Goal: Task Accomplishment & Management: Manage account settings

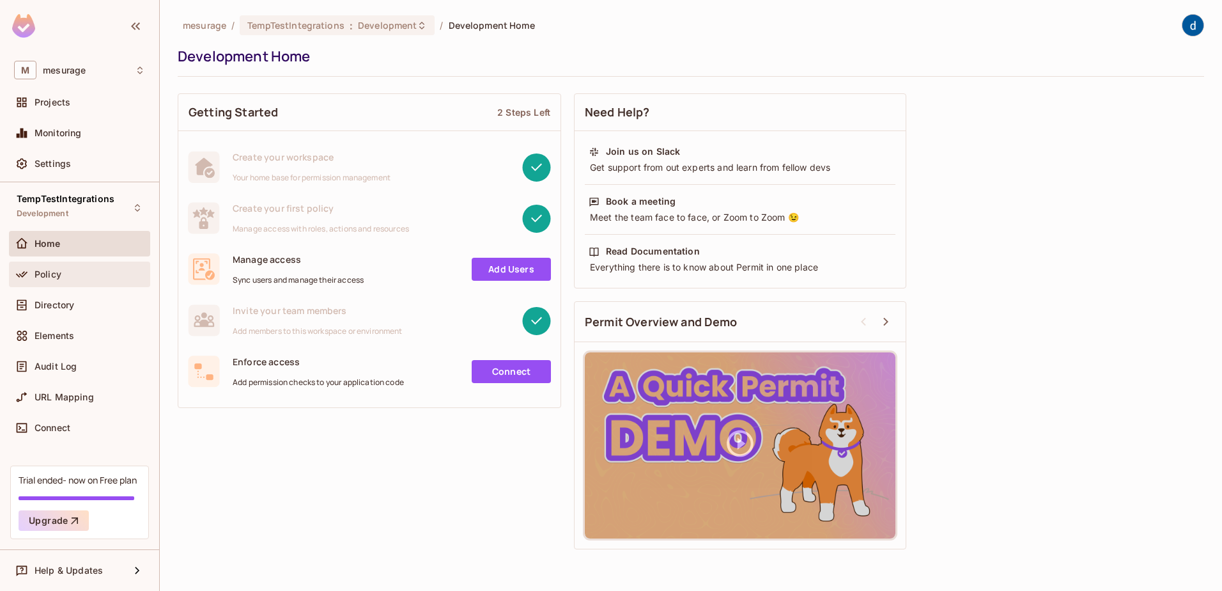
click at [42, 272] on span "Policy" at bounding box center [48, 274] width 27 height 10
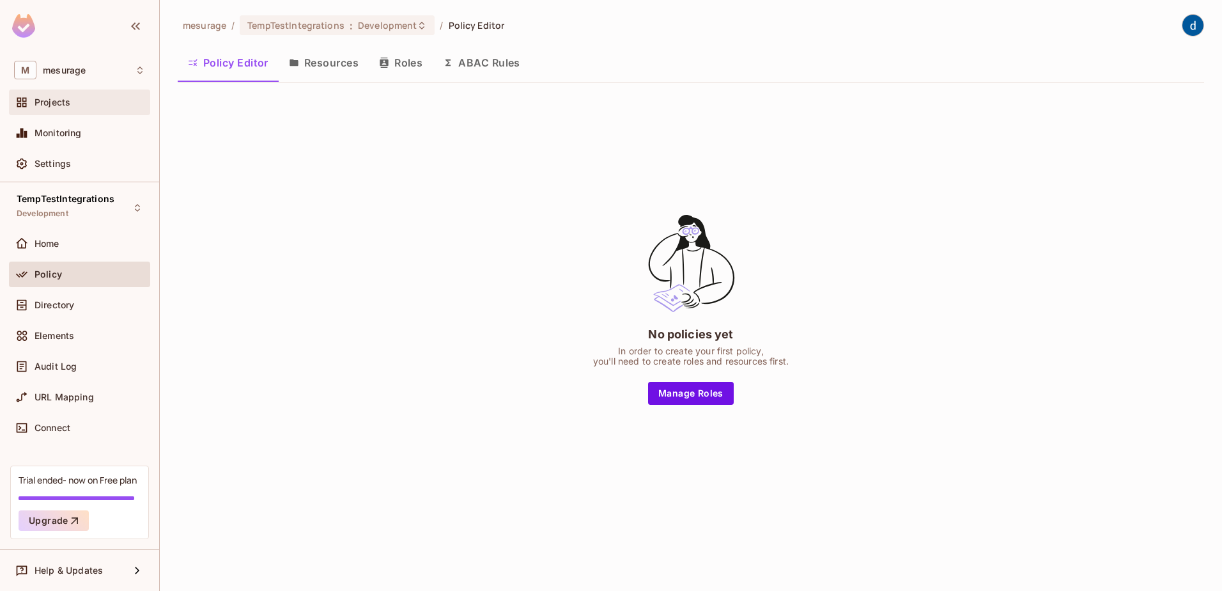
click at [47, 104] on span "Projects" at bounding box center [53, 102] width 36 height 10
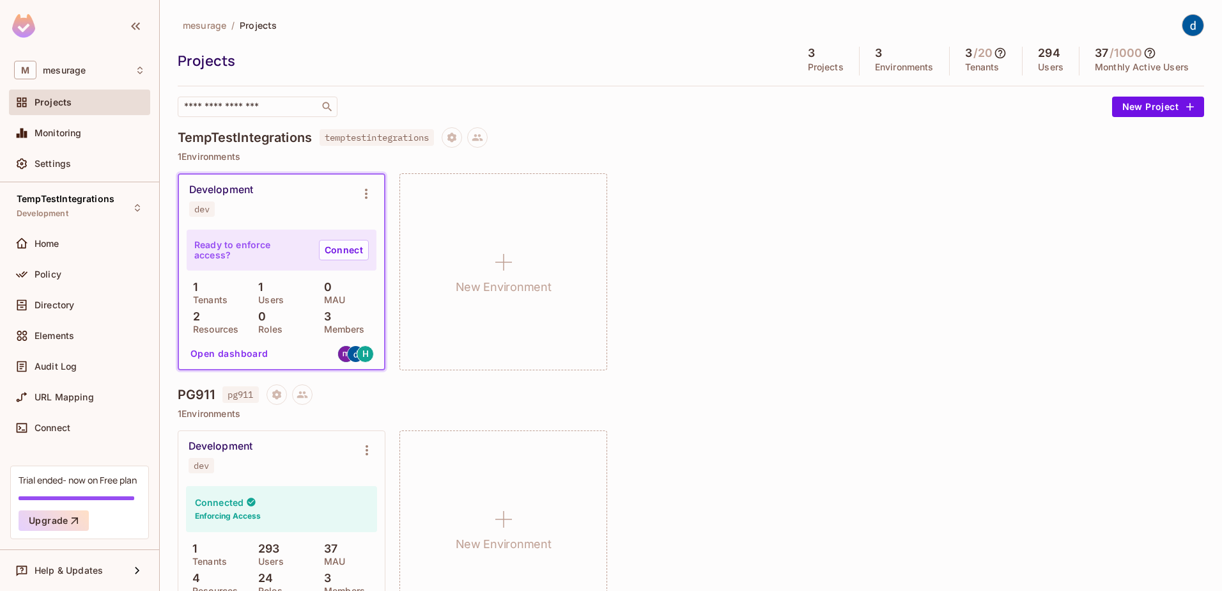
scroll to position [128, 0]
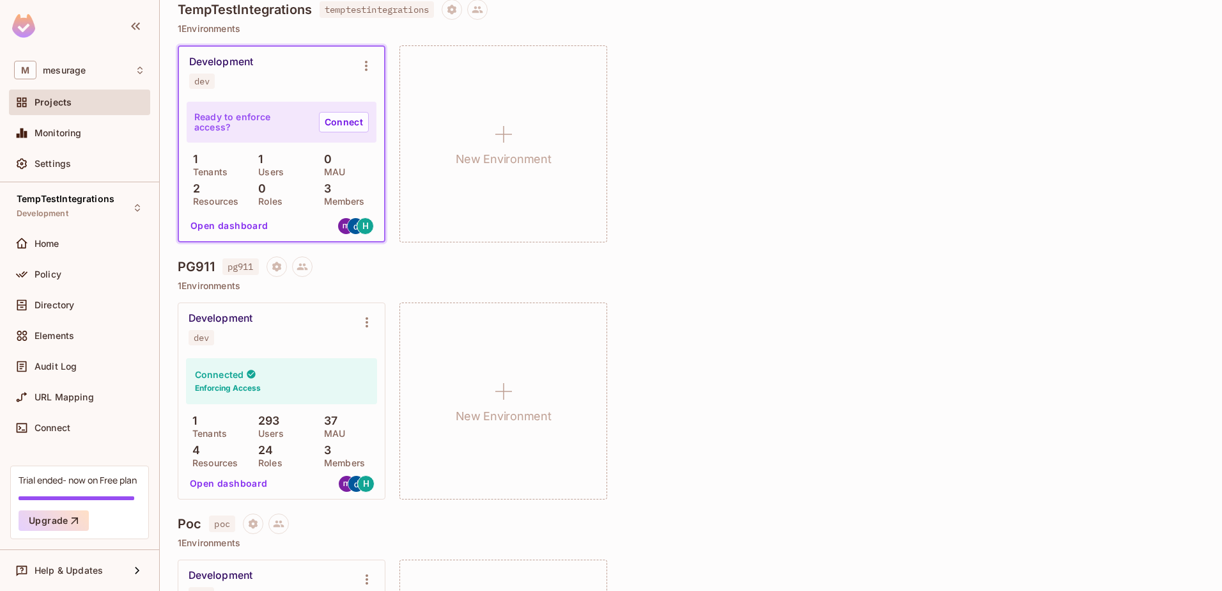
click at [212, 482] on button "Open dashboard" at bounding box center [229, 483] width 88 height 20
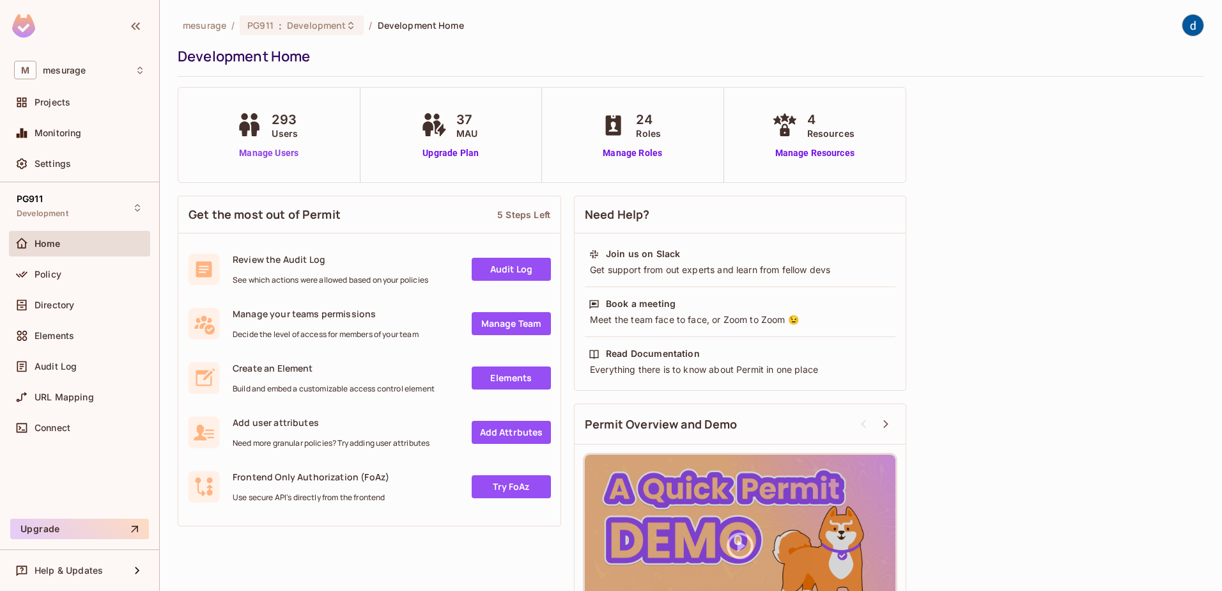
click at [272, 155] on link "Manage Users" at bounding box center [268, 152] width 71 height 13
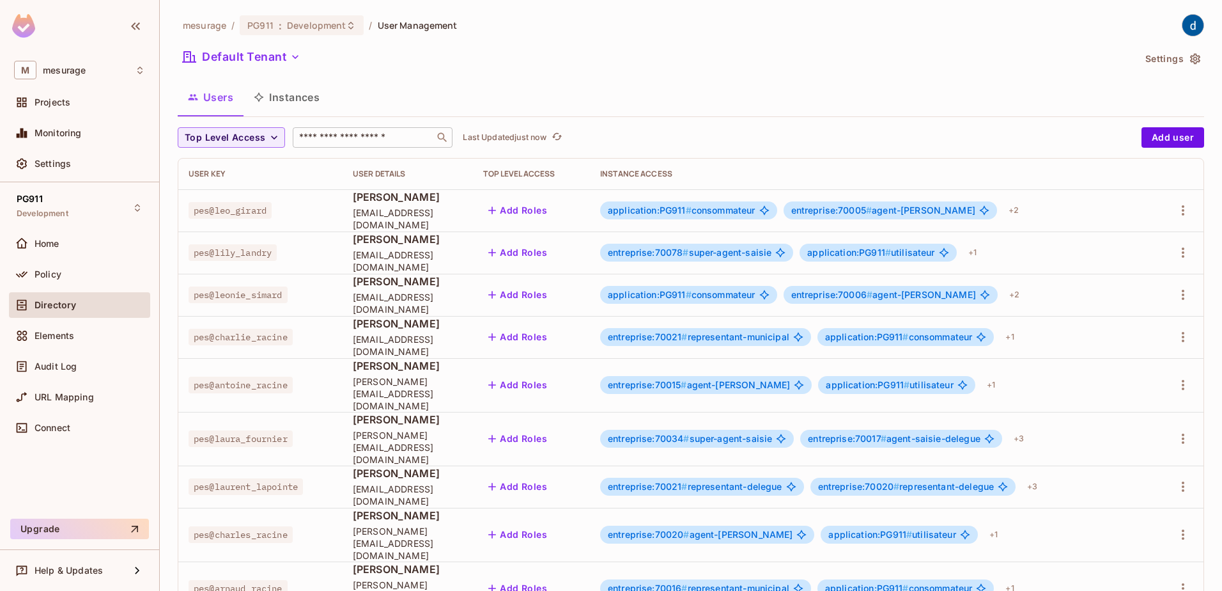
click at [340, 134] on input "text" at bounding box center [364, 137] width 134 height 13
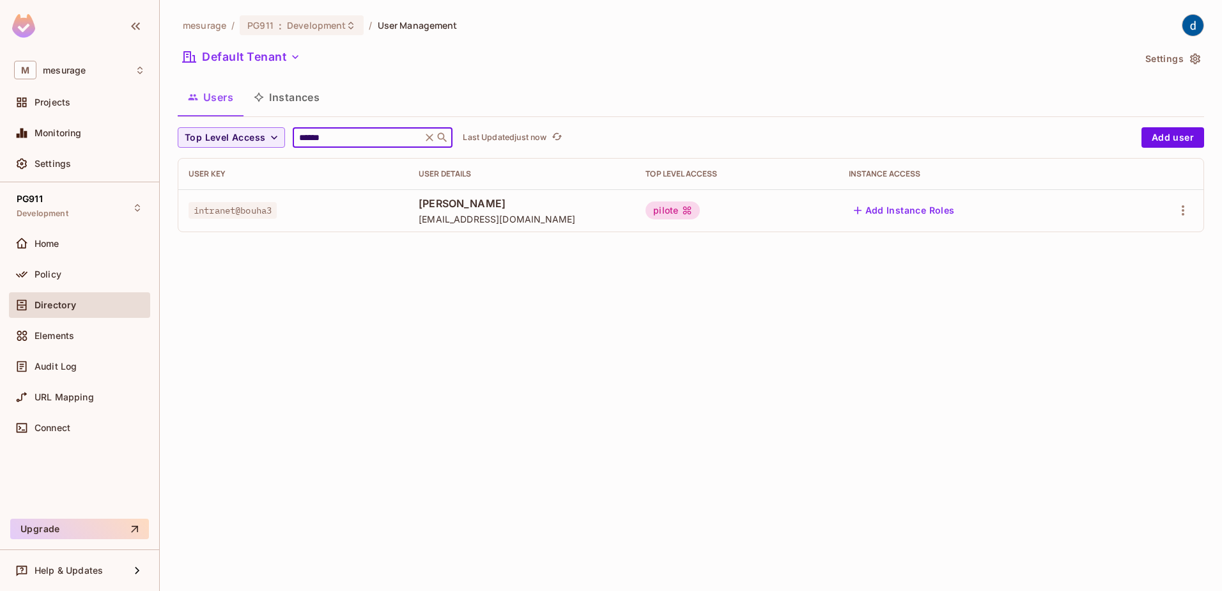
type input "******"
drag, startPoint x: 720, startPoint y: 206, endPoint x: 775, endPoint y: 212, distance: 55.8
click at [775, 212] on div "pilote" at bounding box center [736, 210] width 182 height 18
click at [298, 356] on div "mesurage / PG911 : Development / User Management Default Tenant Settings Users …" at bounding box center [691, 295] width 1062 height 591
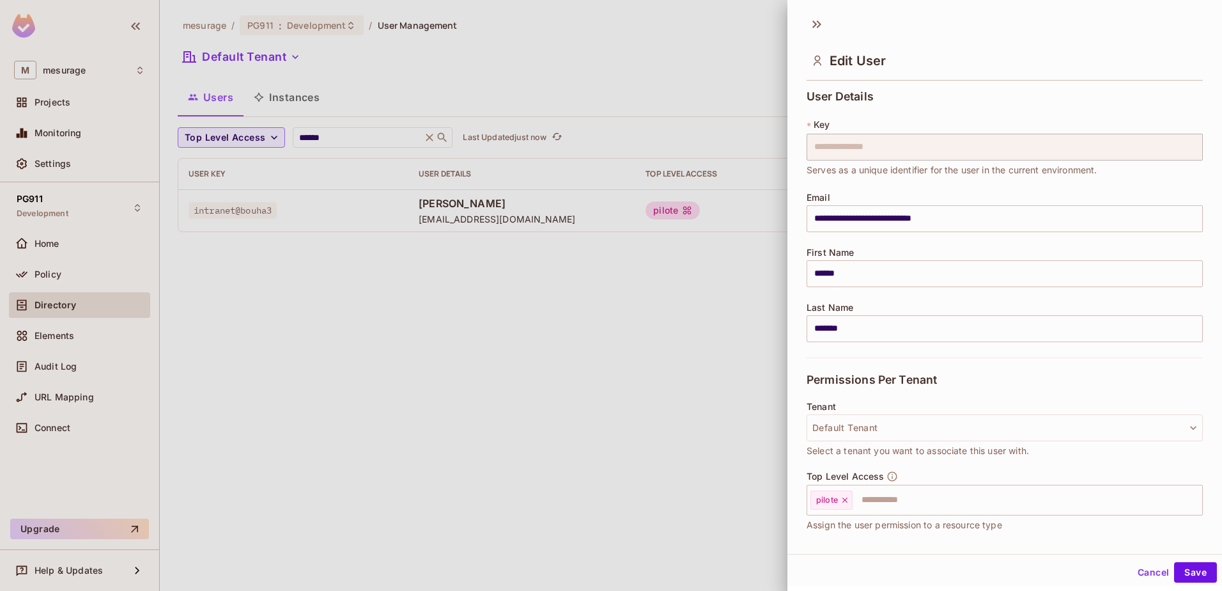
click at [329, 271] on div at bounding box center [611, 295] width 1222 height 591
